Goal: Transaction & Acquisition: Purchase product/service

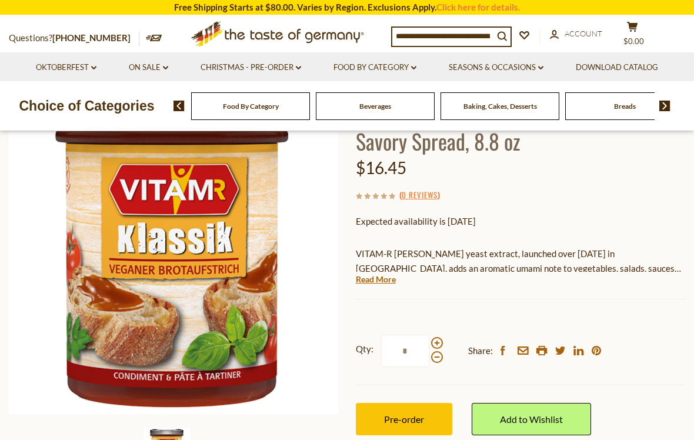
scroll to position [108, 0]
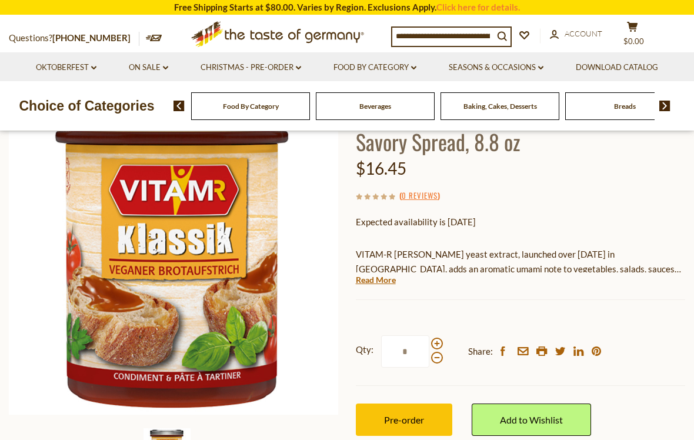
click at [375, 274] on link "Read More" at bounding box center [376, 280] width 40 height 12
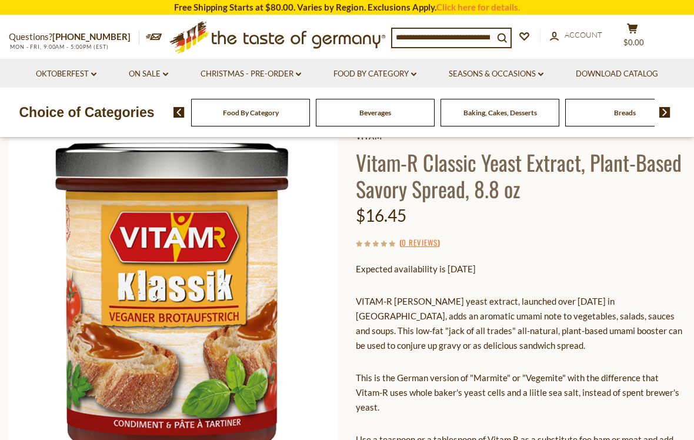
scroll to position [0, 0]
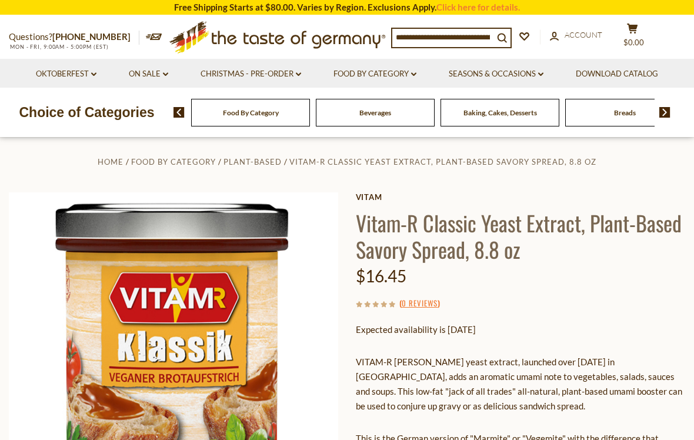
click at [504, 225] on h1 "Vitam-R Classic Yeast Extract, Plant-Based Savory Spread, 8.8 oz" at bounding box center [520, 235] width 329 height 53
click at [503, 225] on h1 "Vitam-R Classic Yeast Extract, Plant-Based Savory Spread, 8.8 oz" at bounding box center [520, 235] width 329 height 53
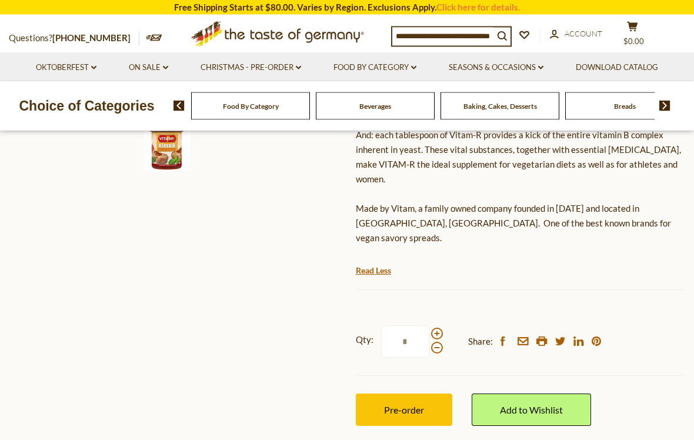
scroll to position [422, 0]
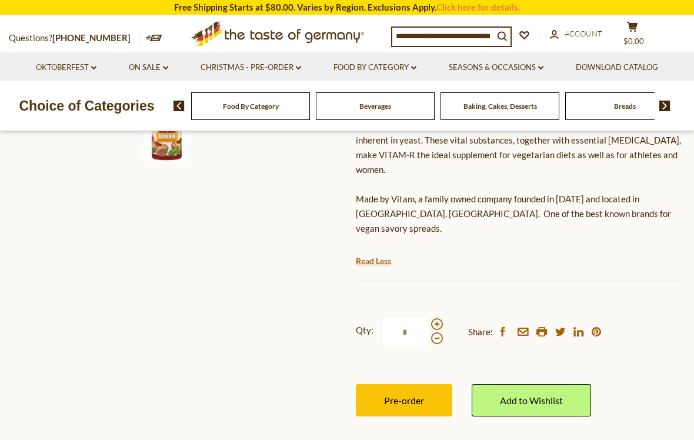
click at [430, 384] on button "Pre-order" at bounding box center [404, 400] width 96 height 32
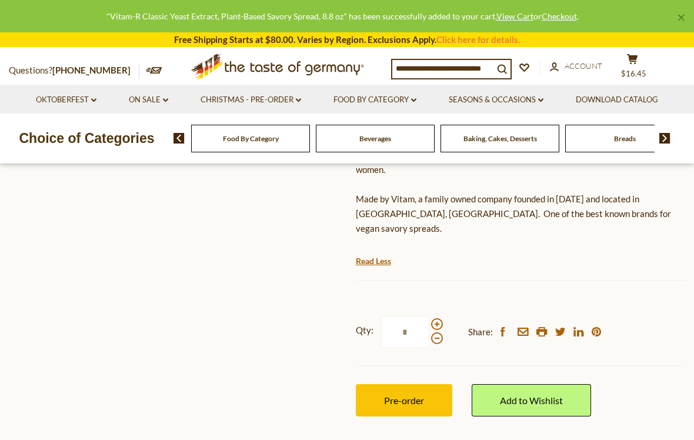
click at [425, 384] on button "Pre-order" at bounding box center [404, 400] width 96 height 32
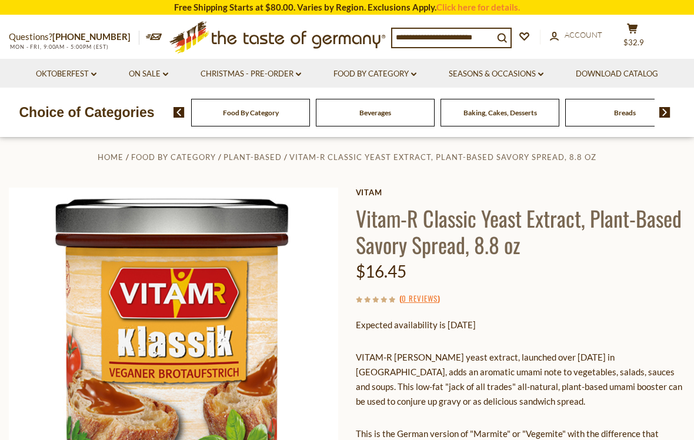
scroll to position [0, 0]
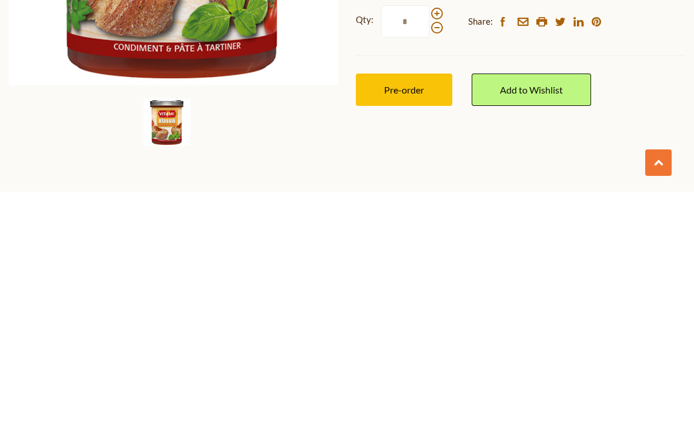
scroll to position [196, 0]
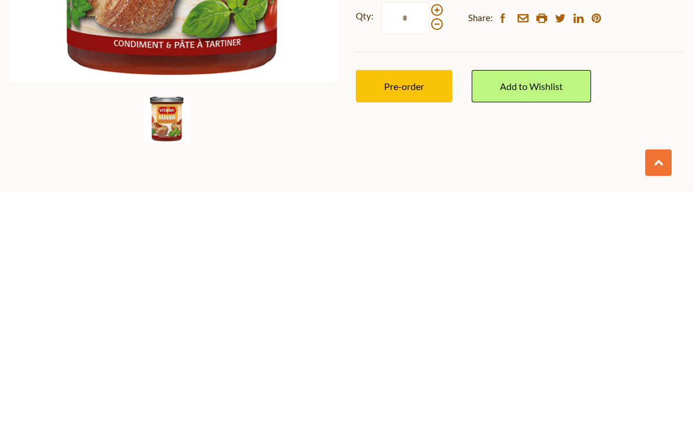
click at [569, 318] on link "Add to Wishlist" at bounding box center [530, 334] width 119 height 32
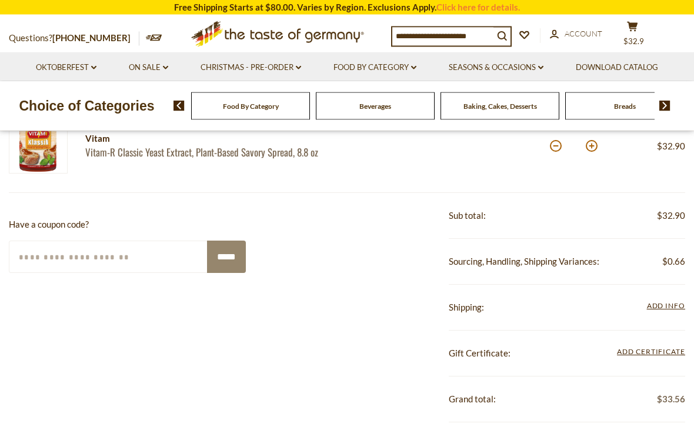
scroll to position [189, 0]
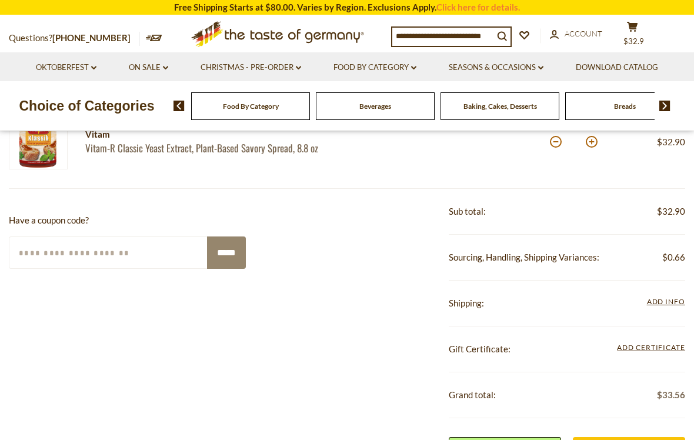
click at [668, 298] on span "Add Info" at bounding box center [666, 301] width 38 height 9
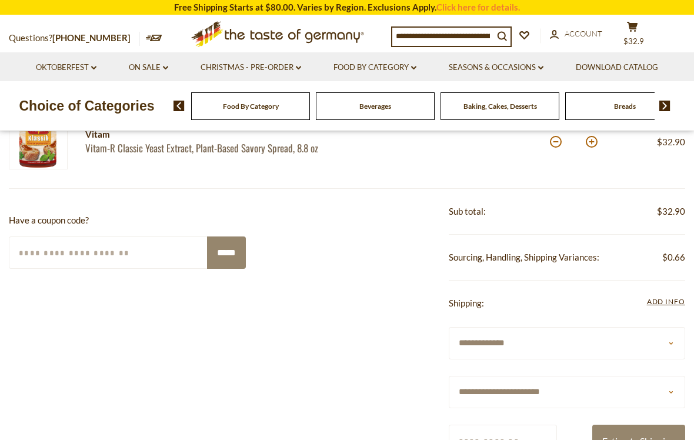
click at [652, 433] on button "Estimate Shipping" at bounding box center [638, 440] width 93 height 32
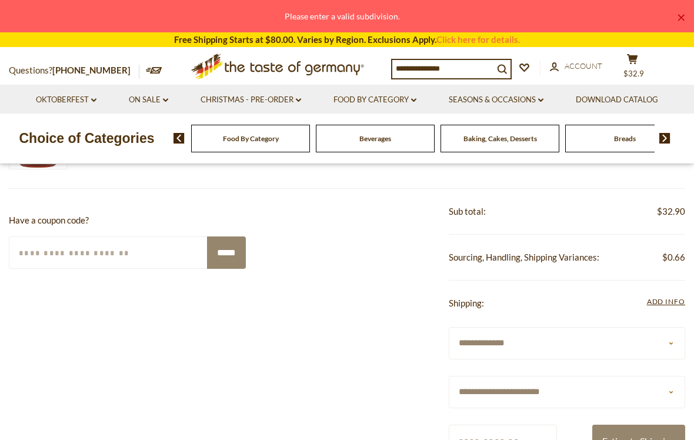
click at [643, 336] on select "**********" at bounding box center [567, 343] width 237 height 32
click at [674, 383] on select "**********" at bounding box center [567, 392] width 237 height 32
select select "**"
click at [511, 439] on input "Zip/Postcode" at bounding box center [503, 440] width 108 height 32
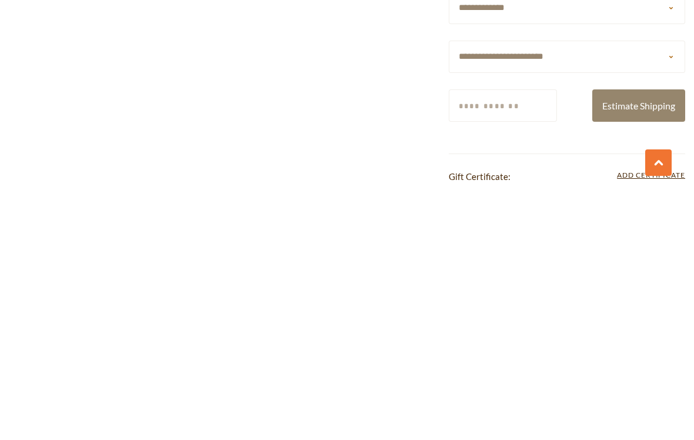
type input "*****"
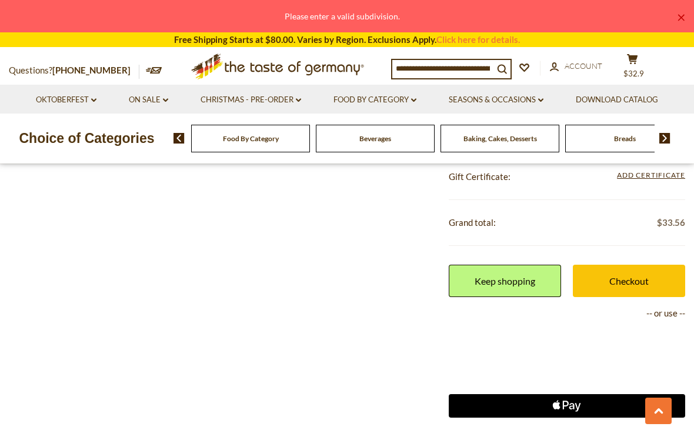
click at [651, 103] on link "Download Catalog" at bounding box center [617, 99] width 82 height 13
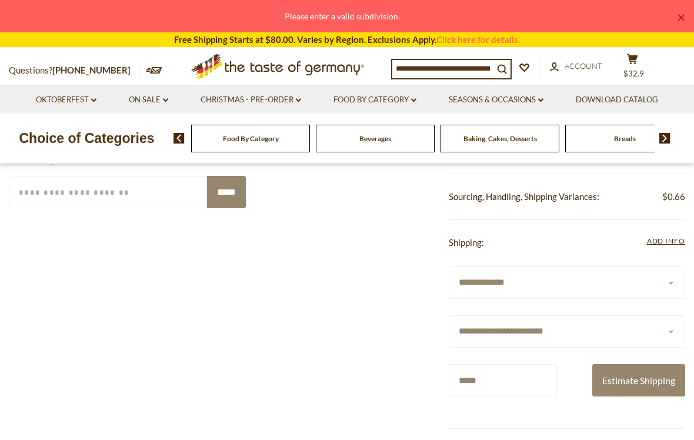
scroll to position [276, 0]
click at [650, 371] on button "Estimate Shipping" at bounding box center [638, 380] width 93 height 32
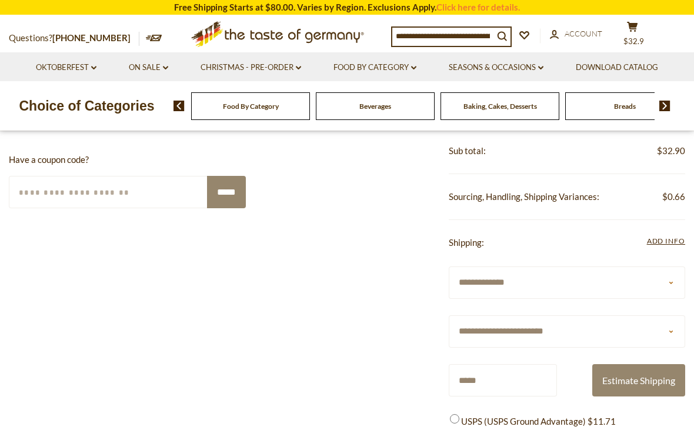
click at [671, 236] on span "Add Info" at bounding box center [666, 240] width 38 height 9
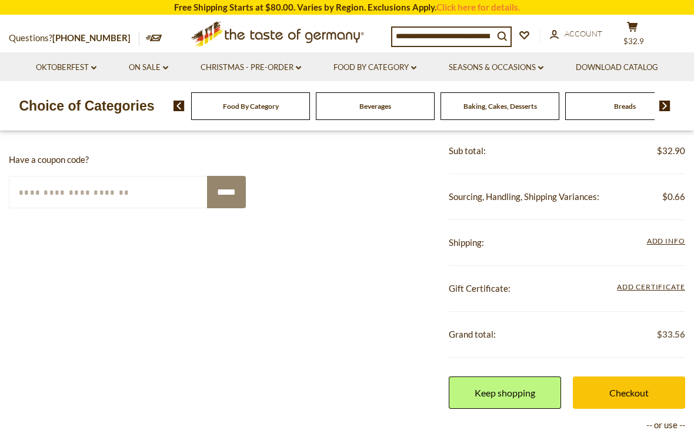
click at [645, 381] on link "Checkout" at bounding box center [629, 392] width 112 height 32
